Goal: Task Accomplishment & Management: Manage account settings

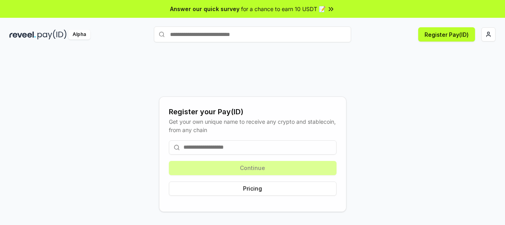
click at [297, 143] on input at bounding box center [253, 147] width 168 height 14
click at [239, 150] on input at bounding box center [253, 147] width 168 height 14
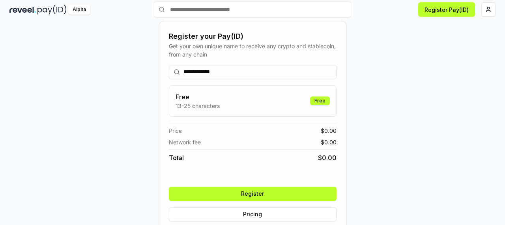
scroll to position [37, 0]
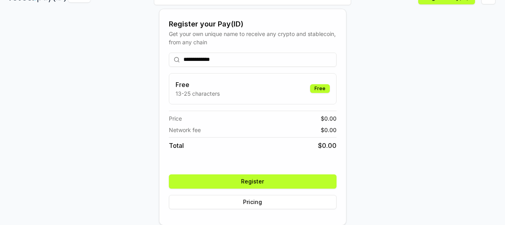
type input "**********"
drag, startPoint x: 264, startPoint y: 184, endPoint x: 251, endPoint y: 204, distance: 24.5
click at [251, 204] on div "**********" at bounding box center [253, 130] width 168 height 169
click at [251, 204] on button "Pricing" at bounding box center [253, 202] width 168 height 14
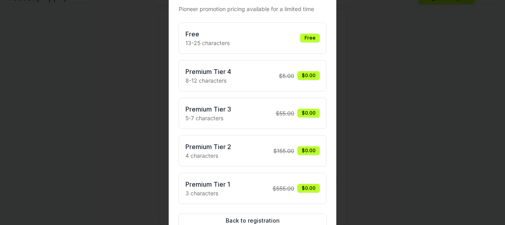
click at [157, 121] on div at bounding box center [252, 112] width 505 height 225
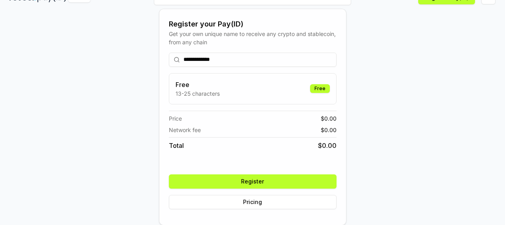
click at [257, 180] on button "Register" at bounding box center [253, 181] width 168 height 14
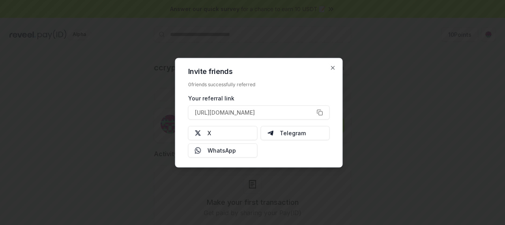
click at [283, 65] on div "Invite friends 0 friends successfully referred Your referral link https://revee…" at bounding box center [259, 112] width 168 height 109
click at [321, 112] on button "https://reveel.id/refer/ccryptogemzph" at bounding box center [259, 112] width 142 height 14
click at [233, 133] on button "X" at bounding box center [222, 133] width 69 height 14
click at [324, 109] on button "https://reveel.id/refer/ccryptogemzph" at bounding box center [259, 112] width 142 height 14
click at [334, 65] on icon "button" at bounding box center [333, 67] width 6 height 6
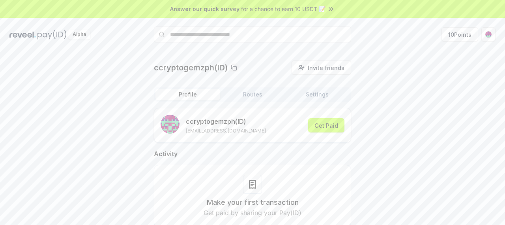
scroll to position [22, 0]
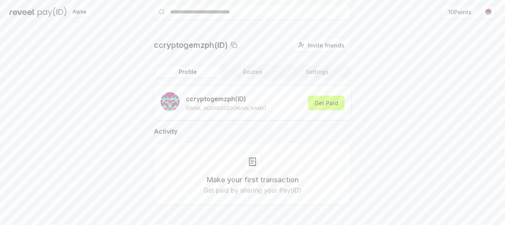
click at [272, 193] on p "Get paid by sharing your Pay(ID)" at bounding box center [253, 189] width 98 height 9
click at [490, 15] on html "Answer our quick survey for a chance to earn 10 USDT 📝 Alpha 10 Points ccryptog…" at bounding box center [252, 112] width 505 height 225
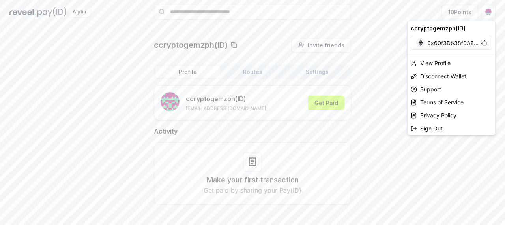
click at [251, 78] on html "Answer our quick survey for a chance to earn 10 USDT 📝 Alpha 10 Points ccryptog…" at bounding box center [252, 112] width 505 height 225
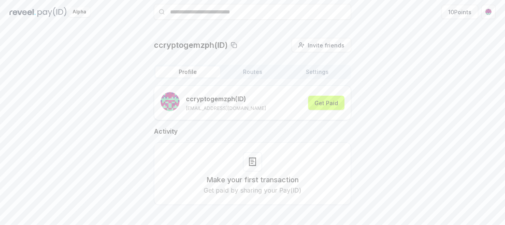
click at [251, 73] on button "Routes" at bounding box center [252, 71] width 65 height 11
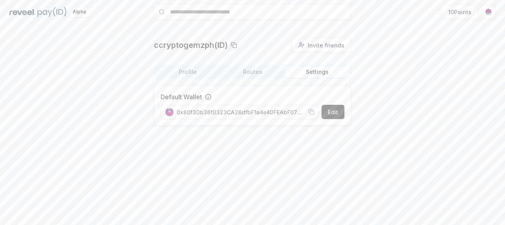
click at [326, 72] on button "Settings" at bounding box center [317, 71] width 65 height 11
click at [82, 12] on div "Alpha" at bounding box center [79, 12] width 22 height 10
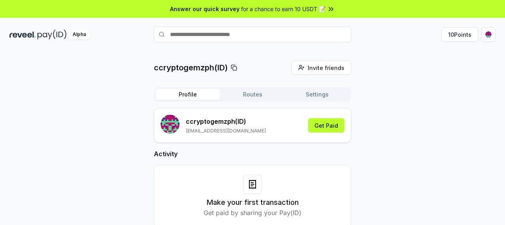
scroll to position [22, 0]
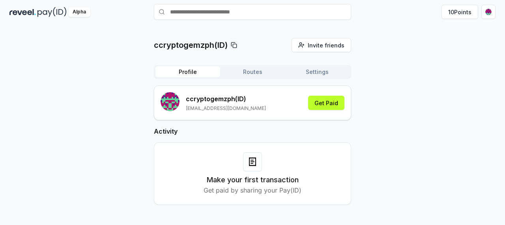
click at [170, 99] on rect "submit" at bounding box center [171, 99] width 2 height 2
click at [321, 71] on button "Settings" at bounding box center [317, 71] width 65 height 11
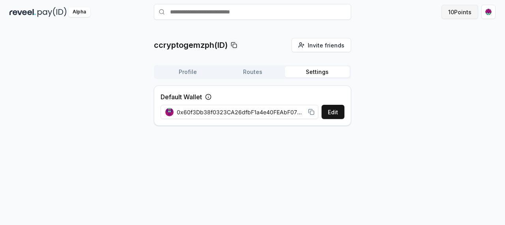
click at [465, 9] on button "10 Points" at bounding box center [460, 12] width 37 height 14
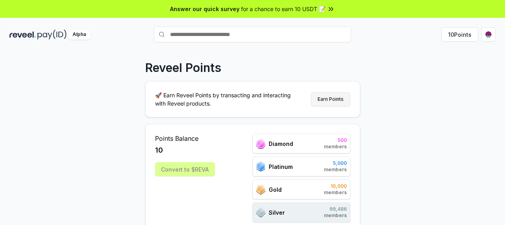
click at [349, 95] on button "Earn Points" at bounding box center [330, 99] width 39 height 14
